Goal: Task Accomplishment & Management: Manage account settings

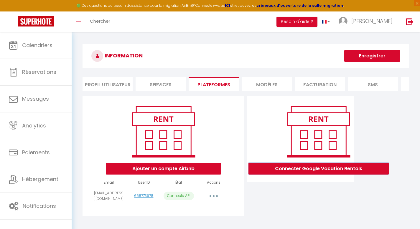
click at [349, 171] on button "Connecter Google Vacation Rentals" at bounding box center [319, 169] width 140 height 12
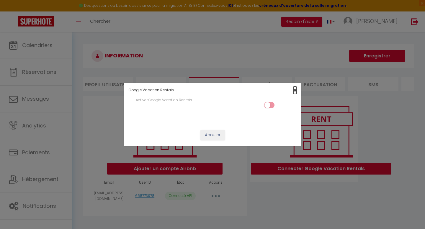
click at [294, 92] on span "×" at bounding box center [294, 90] width 3 height 7
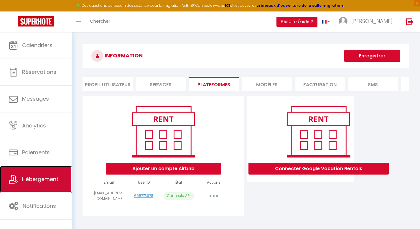
click at [47, 183] on link "Hébergement" at bounding box center [36, 179] width 72 height 27
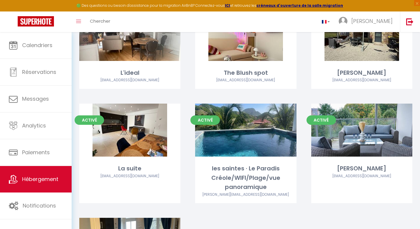
scroll to position [366, 0]
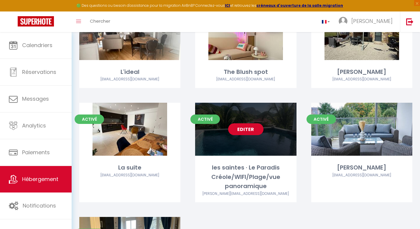
click at [272, 134] on div "Editer" at bounding box center [245, 129] width 101 height 53
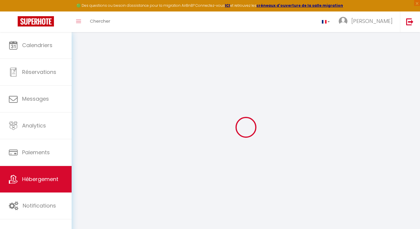
select select "18727-926648333330449815"
select select
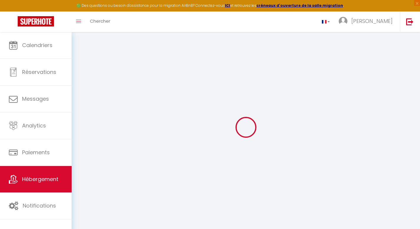
select select
checkbox input "false"
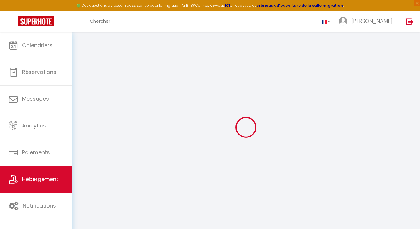
checkbox input "false"
select select
select select "365"
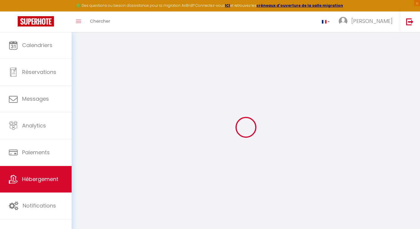
select select "EUR"
select select
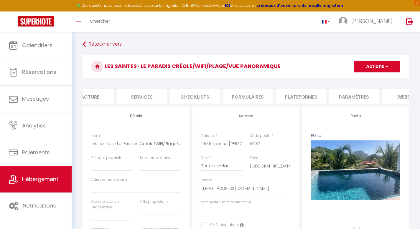
scroll to position [0, 126]
click at [309, 98] on li "Plateformes" at bounding box center [300, 96] width 50 height 14
select select
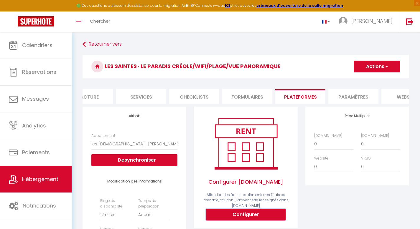
click at [247, 219] on button "Configurer" at bounding box center [246, 215] width 80 height 12
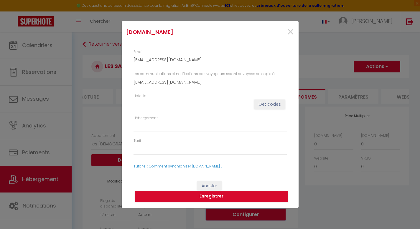
select select
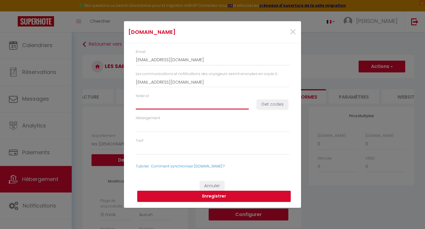
click at [210, 105] on input "Hotel id" at bounding box center [192, 104] width 113 height 11
paste input "TGLDN8"
type input "TGLDN8"
select select
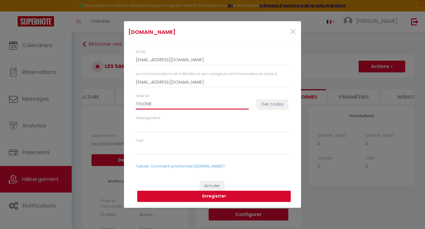
select select
click at [180, 106] on input "TGLDN8" at bounding box center [192, 104] width 113 height 11
type input "TGLD"
select select
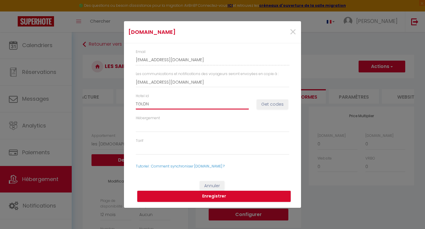
select select
type input "TGL"
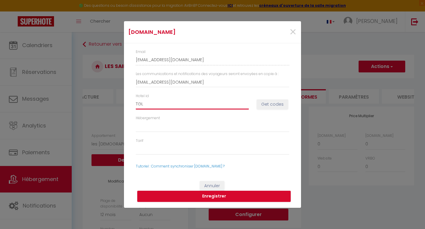
select select
type input "T"
select select
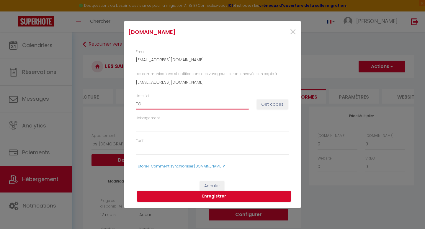
select select
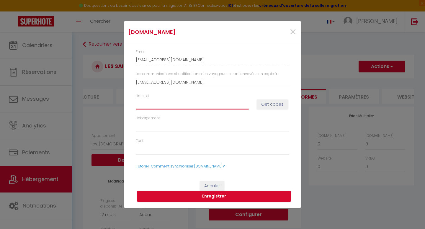
select select
type input "1"
select select
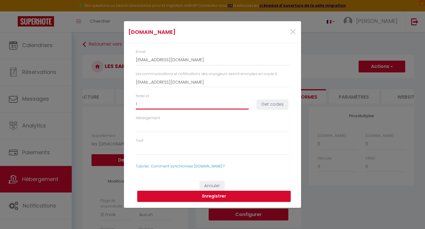
select select
type input "14"
select select
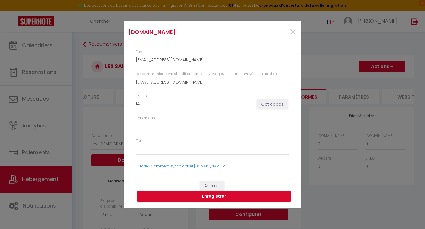
select select
type input "148"
select select
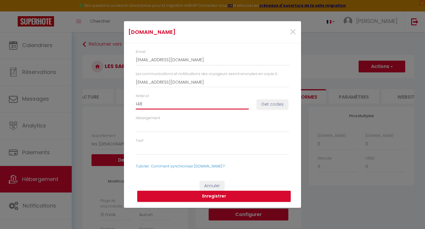
type input "14"
select select
type input "149"
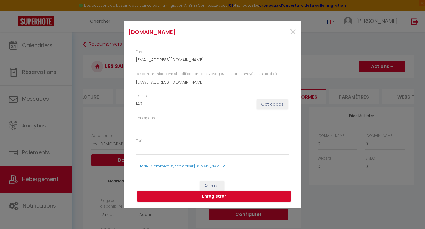
select select
type input "1490"
select select
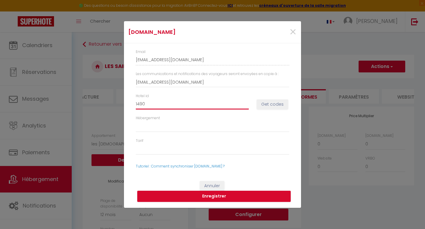
select select
type input "14909"
select select
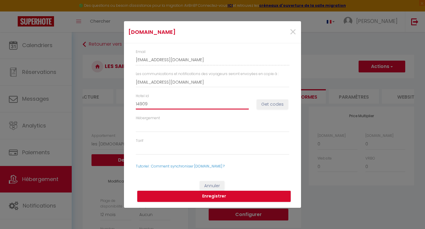
select select
type input "149099"
select select
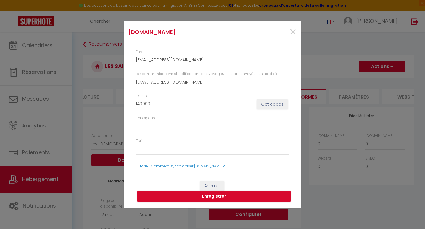
type input "1490992"
select select
type input "14909923"
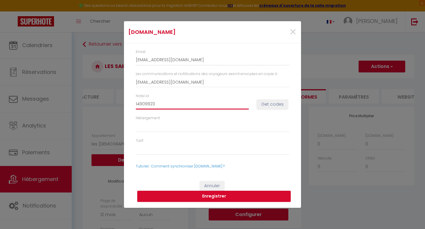
select select
type input "14909923"
click at [271, 105] on button "Get codes" at bounding box center [272, 105] width 31 height 10
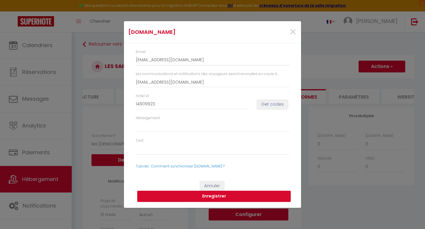
select select
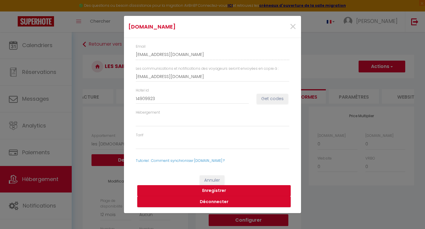
click at [233, 192] on button "Enregistrer" at bounding box center [213, 190] width 153 height 11
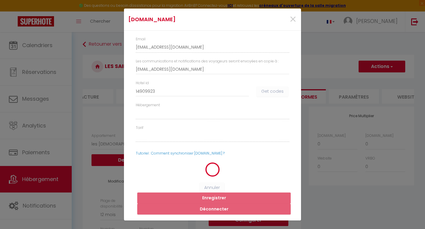
select select
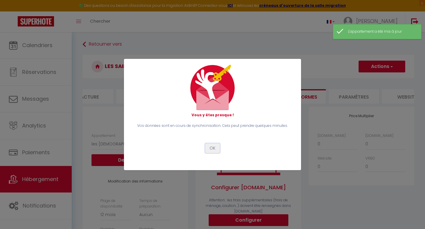
click at [213, 146] on button "OK" at bounding box center [212, 149] width 15 height 10
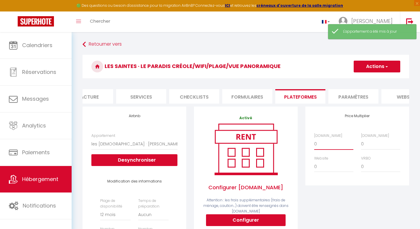
click at [332, 148] on select "0 + 1 % + 2 % + 3 % + 4 % + 5 % + 6 % + 7 % + 8 % + 9 %" at bounding box center [333, 144] width 39 height 11
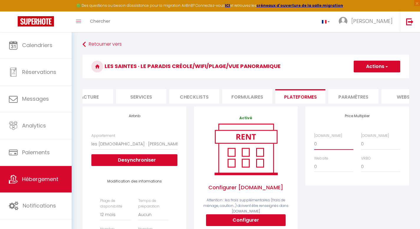
select select "+ 22 %"
select select
click at [366, 149] on select "0 + 1 % + 2 % + 3 % + 4 % + 5 % + 6 % + 7 % + 8 % + 9 %" at bounding box center [380, 144] width 39 height 11
select select "+ 22 %"
select select
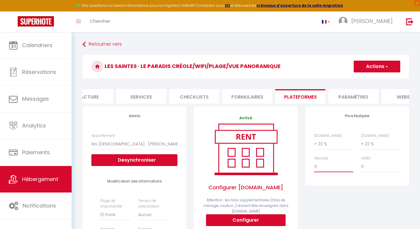
click at [332, 173] on select "0 + 1 % + 2 % + 3 % + 4 % + 5 % + 6 % + 7 % + 8 % + 9 %" at bounding box center [333, 166] width 39 height 11
select select "+ 2 %"
select select
click at [372, 70] on button "Actions" at bounding box center [377, 67] width 47 height 12
click at [370, 78] on link "Enregistrer" at bounding box center [377, 80] width 47 height 8
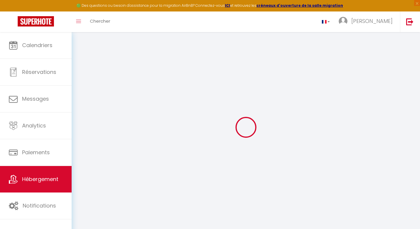
select select "365"
select select "EUR"
select select
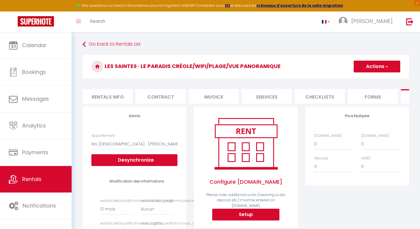
select select "18727-926648333330449815"
select select "365"
select select "EUR"
select select
